Goal: Transaction & Acquisition: Download file/media

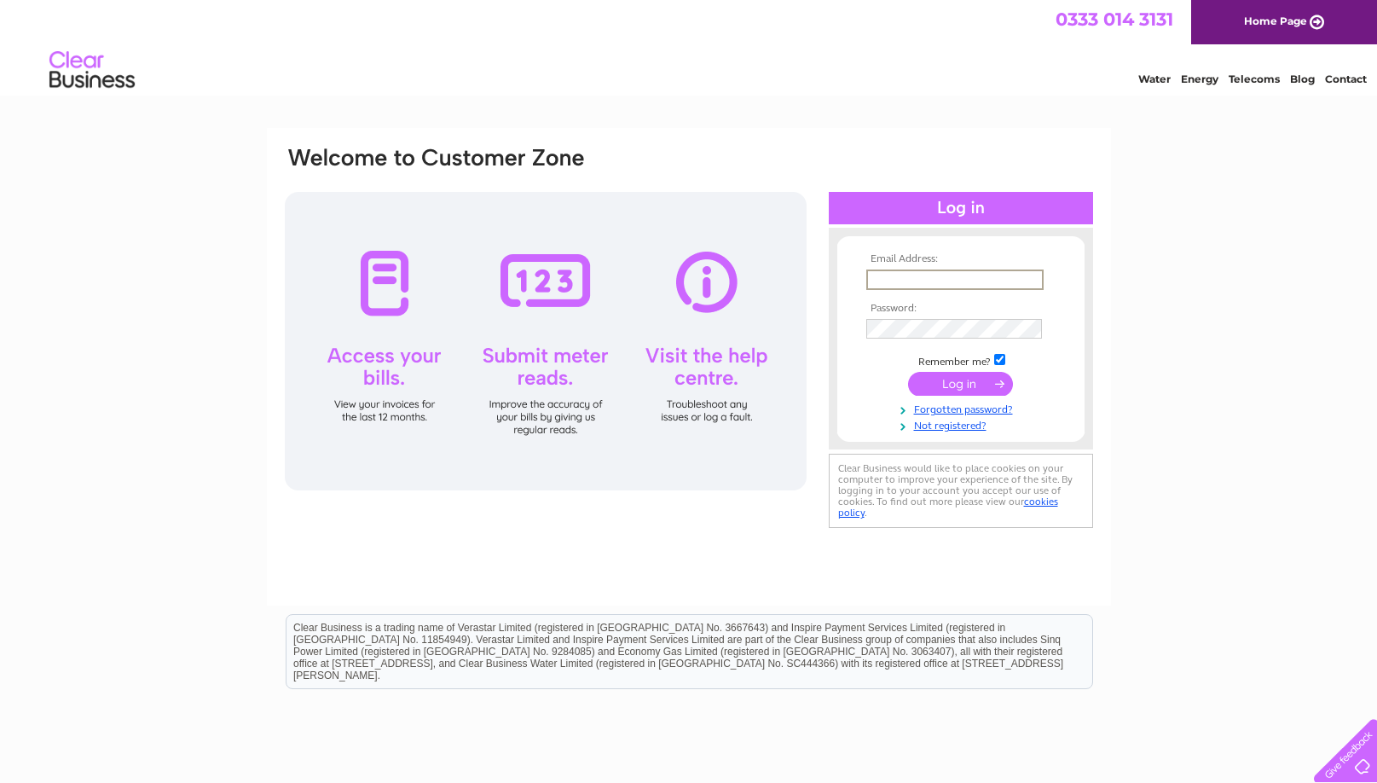
type input "[PERSON_NAME][EMAIL_ADDRESS][DOMAIN_NAME]"
click at [952, 378] on input "submit" at bounding box center [960, 384] width 105 height 24
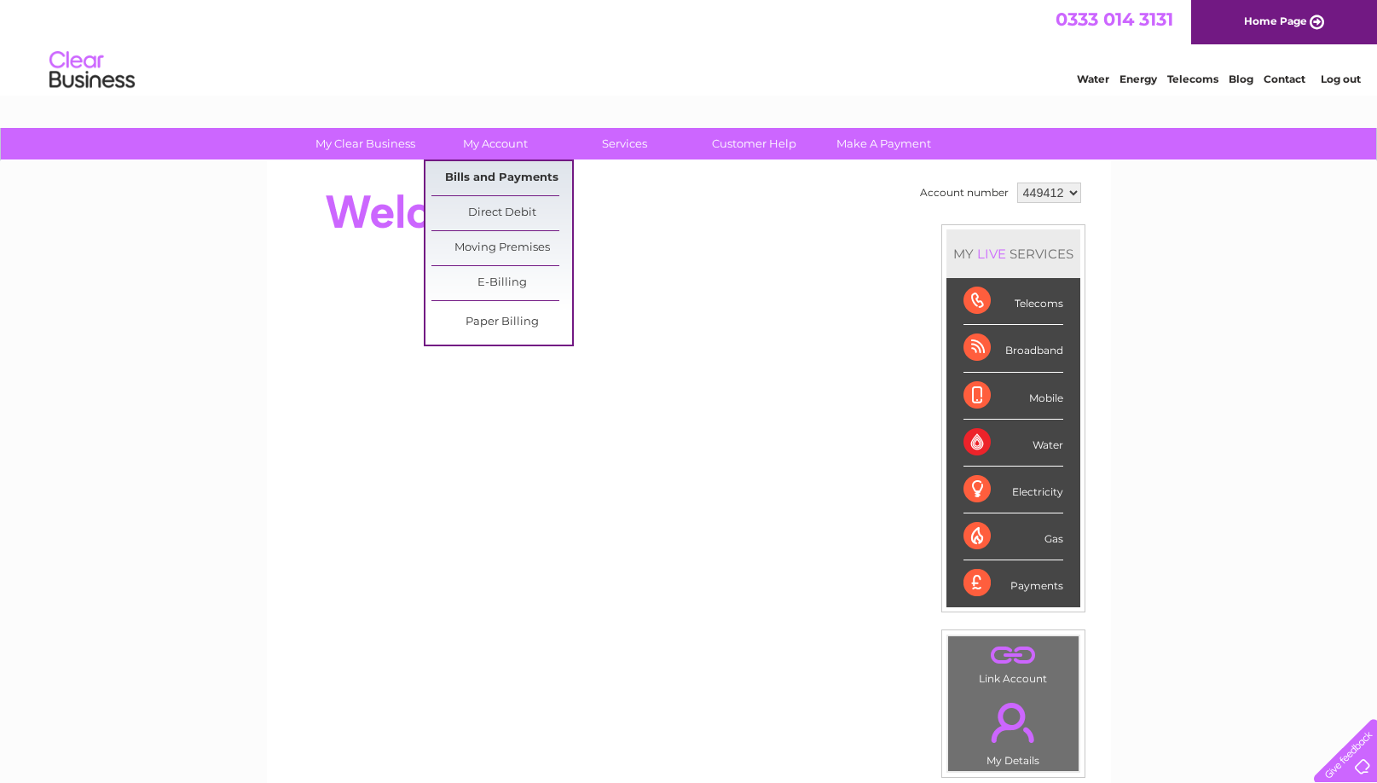
click at [483, 176] on link "Bills and Payments" at bounding box center [501, 178] width 141 height 34
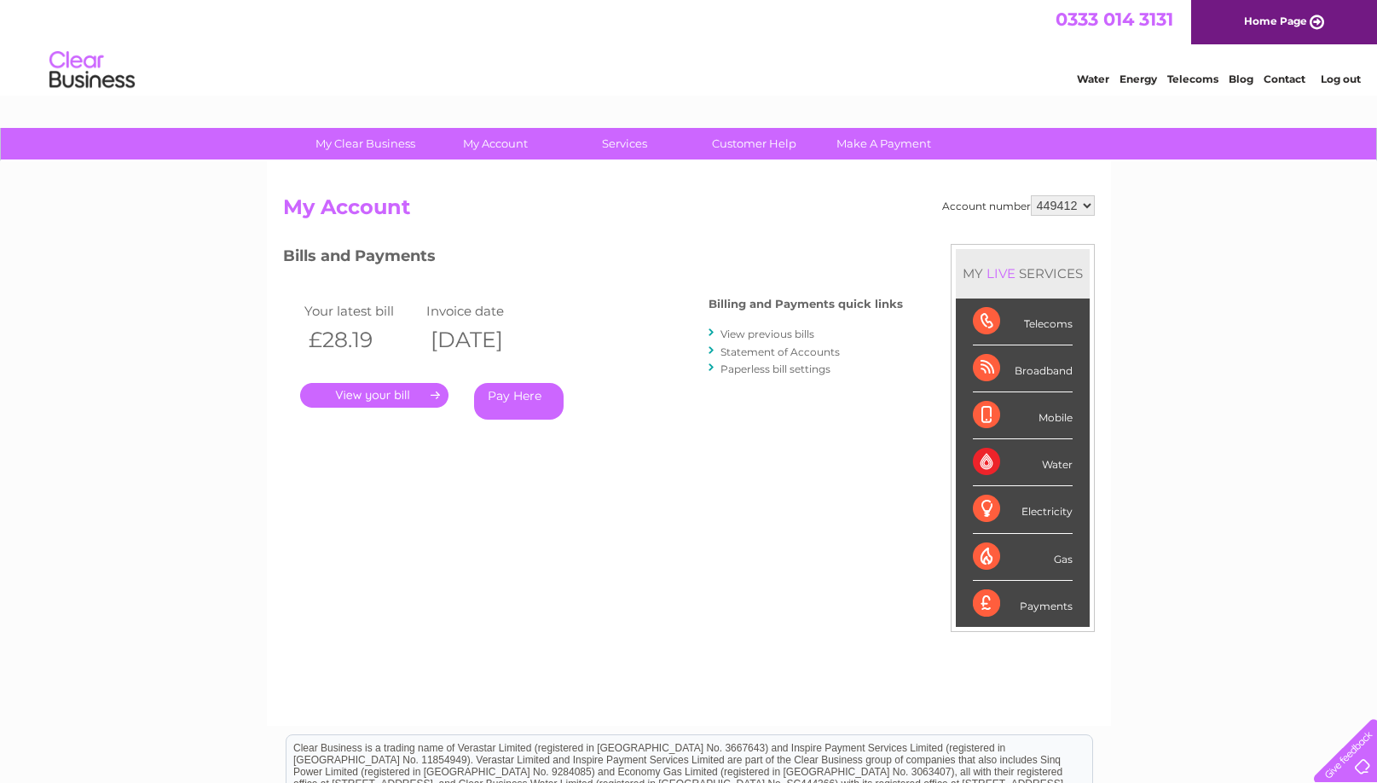
click at [409, 399] on link "." at bounding box center [374, 395] width 148 height 25
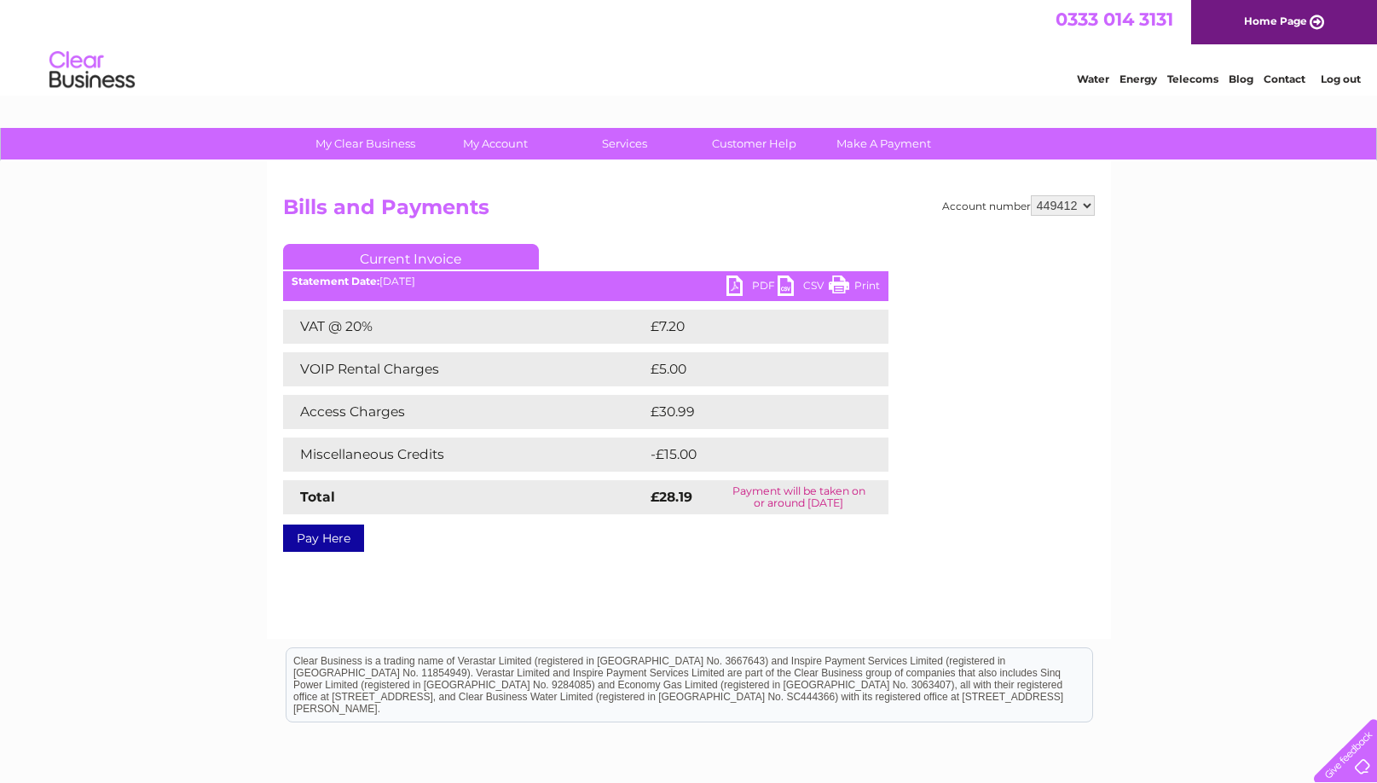
click at [749, 279] on link "PDF" at bounding box center [751, 287] width 51 height 25
